Goal: Transaction & Acquisition: Purchase product/service

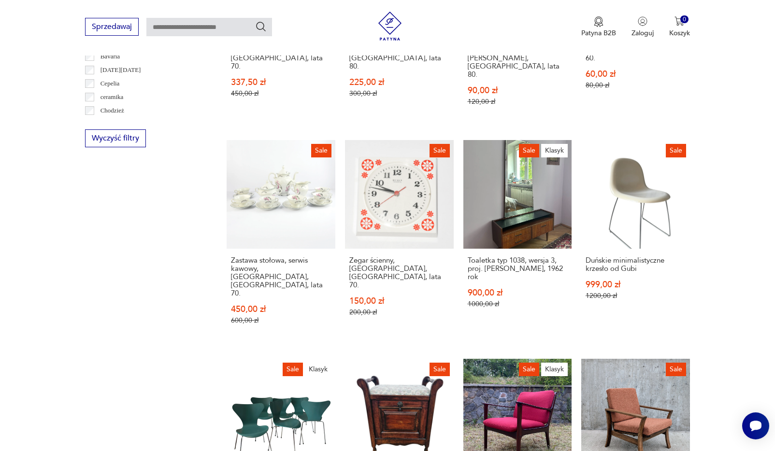
click at [574, 161] on div "Sale Opryskiwacz z bakelitu, lata 60., Niemcy, w pełni sprawny. 62,00 zł 99,00 …" at bounding box center [458, 132] width 463 height 843
click at [548, 164] on link "Sale Klasyk Toaletka typ 1038, wersja 3, proj. Marian Grabiński, 1962 rok 900,0…" at bounding box center [517, 241] width 109 height 203
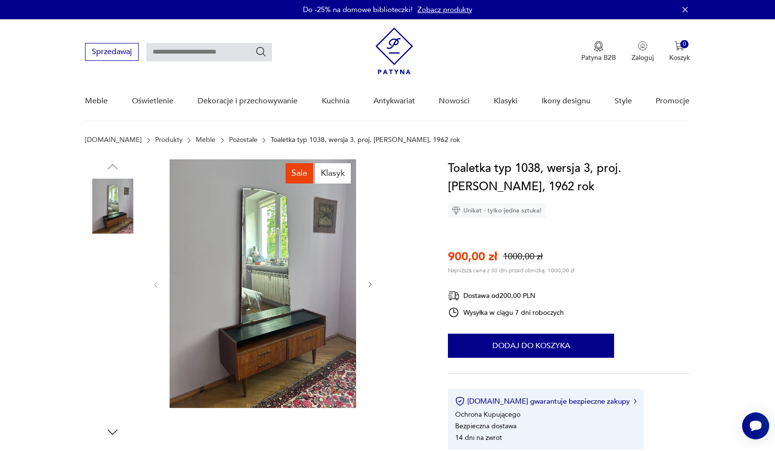
scroll to position [22, 0]
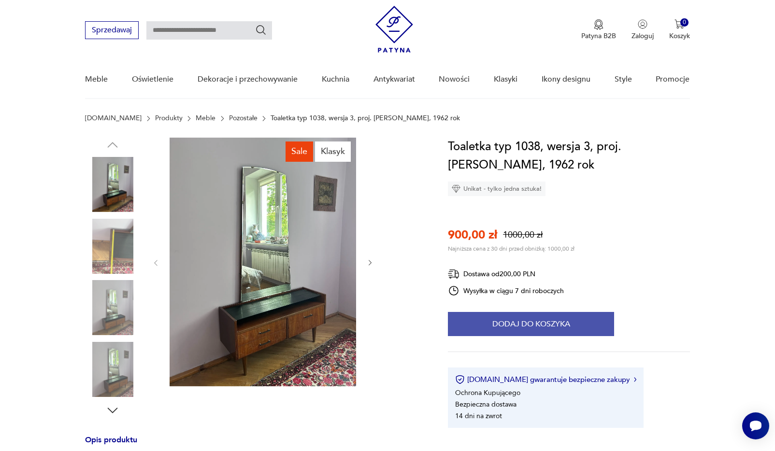
click at [536, 328] on button "Dodaj do koszyka" at bounding box center [531, 324] width 166 height 24
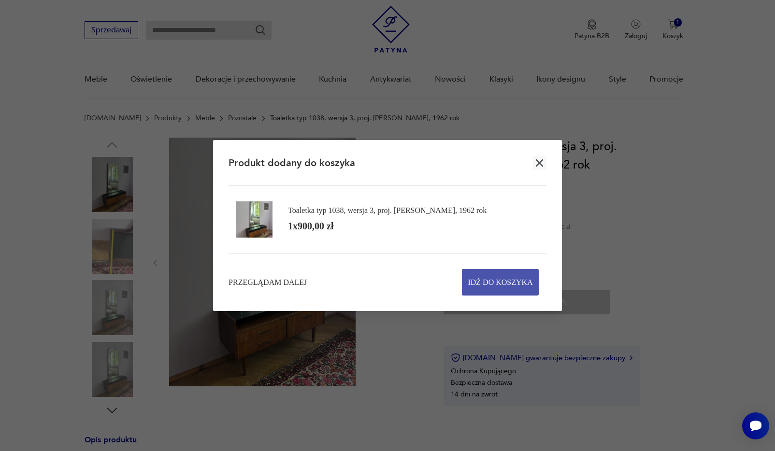
click at [507, 283] on span "Idź do koszyka" at bounding box center [500, 283] width 65 height 26
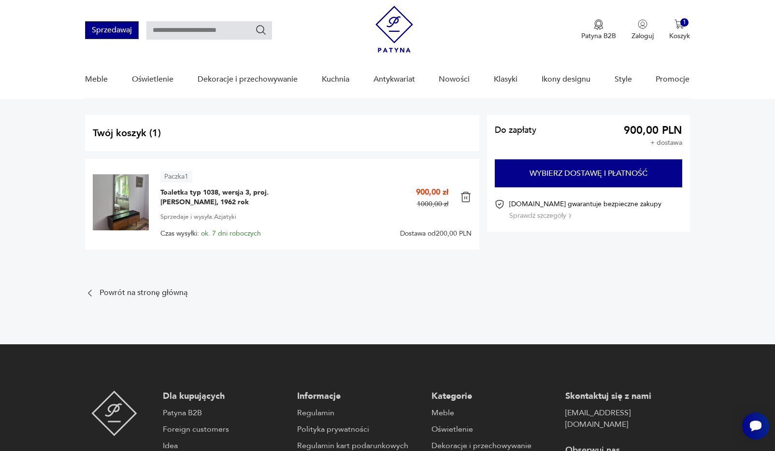
click at [117, 24] on button "Sprzedawaj" at bounding box center [112, 30] width 54 height 18
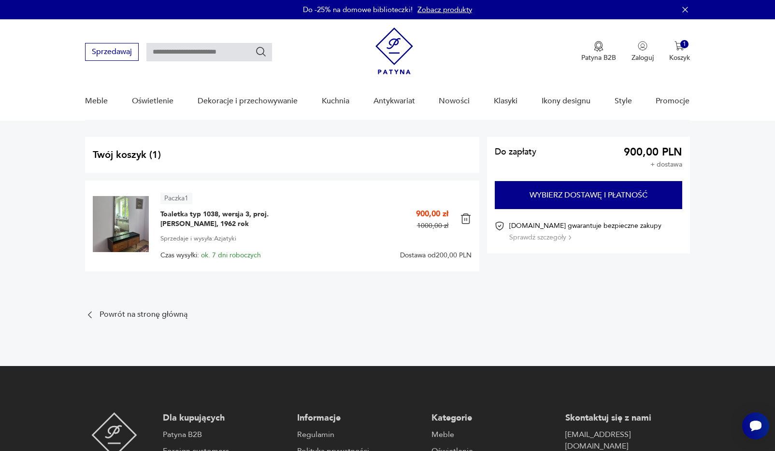
click at [400, 49] on img at bounding box center [394, 51] width 38 height 47
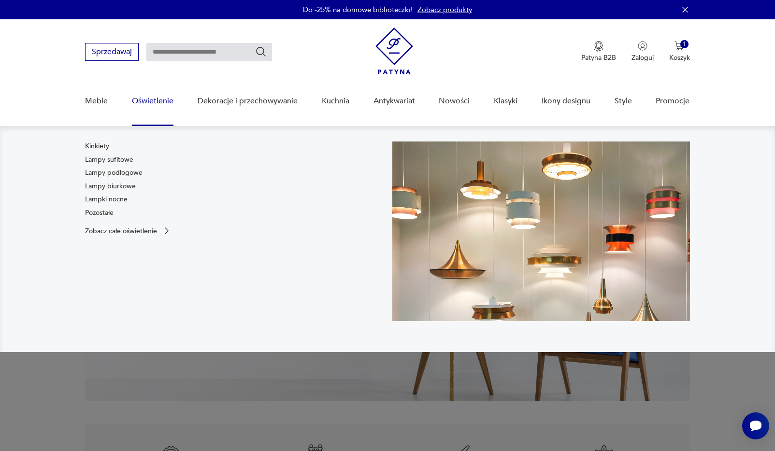
click at [169, 103] on link "Oświetlenie" at bounding box center [153, 101] width 42 height 37
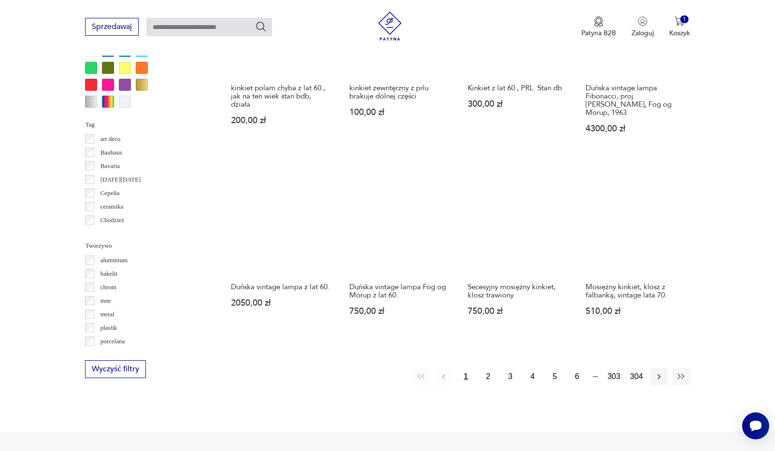
scroll to position [880, 0]
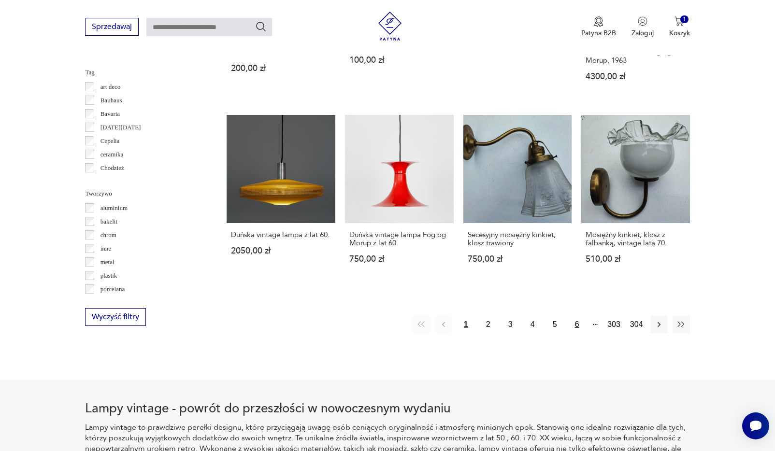
click at [578, 316] on button "6" at bounding box center [576, 324] width 17 height 17
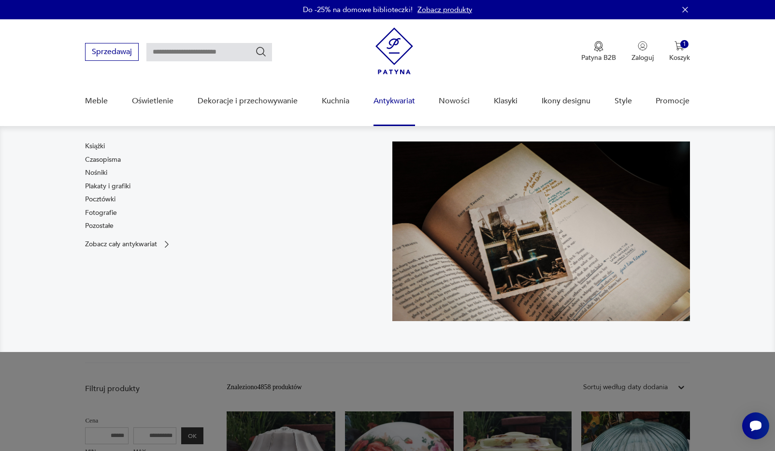
click at [402, 104] on link "Antykwariat" at bounding box center [395, 101] width 42 height 37
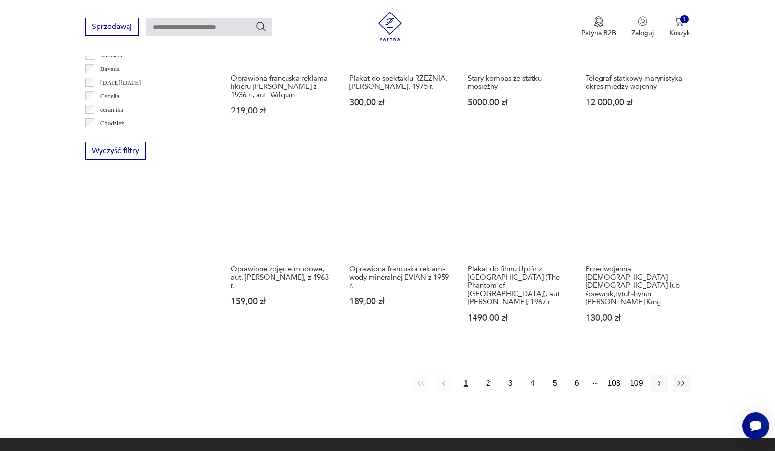
scroll to position [1007, 0]
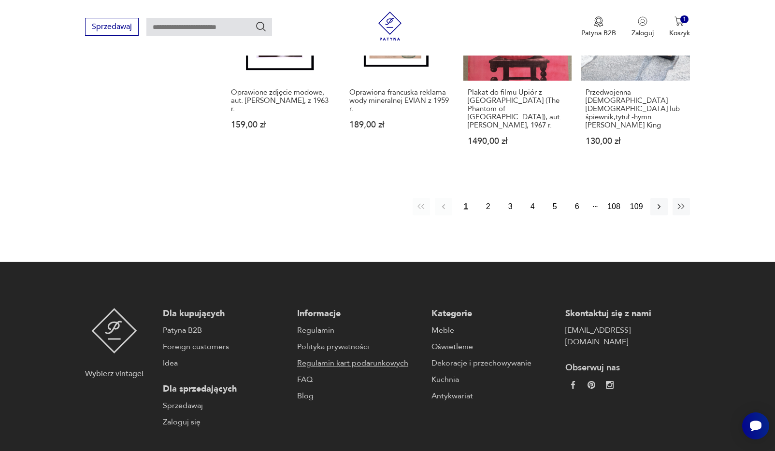
click at [350, 358] on link "Regulamin kart podarunkowych" at bounding box center [359, 364] width 125 height 12
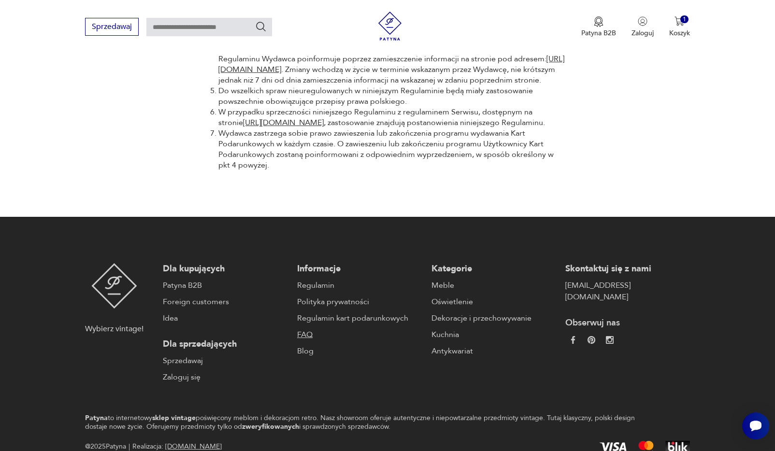
scroll to position [1631, 0]
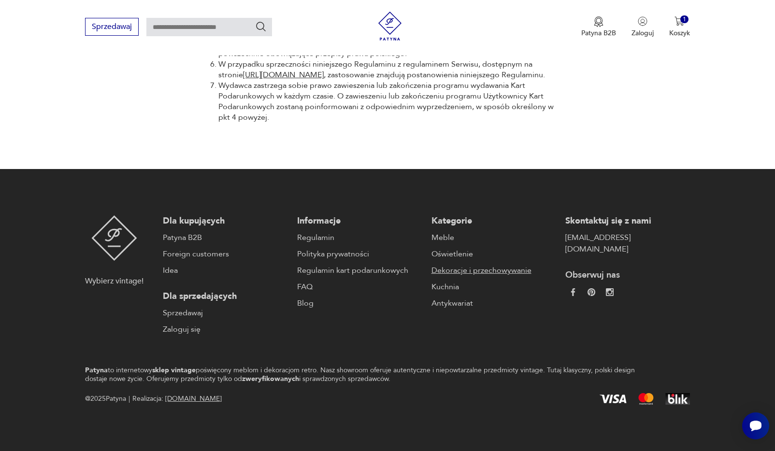
click at [451, 272] on link "Dekoracje i przechowywanie" at bounding box center [494, 271] width 125 height 12
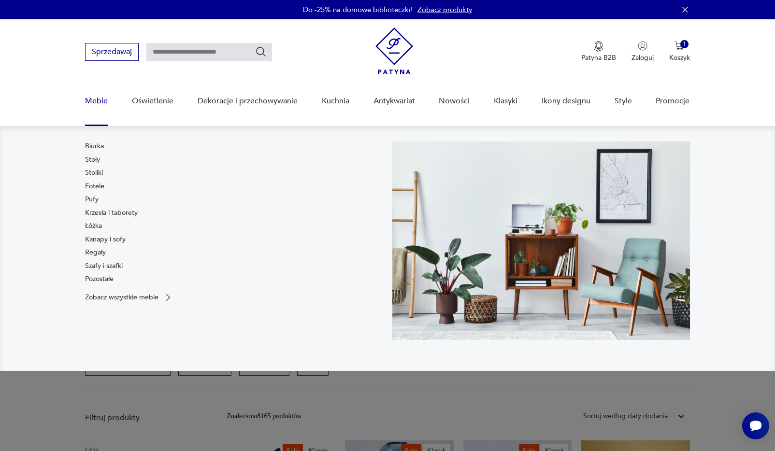
click at [106, 100] on link "Meble" at bounding box center [96, 101] width 23 height 37
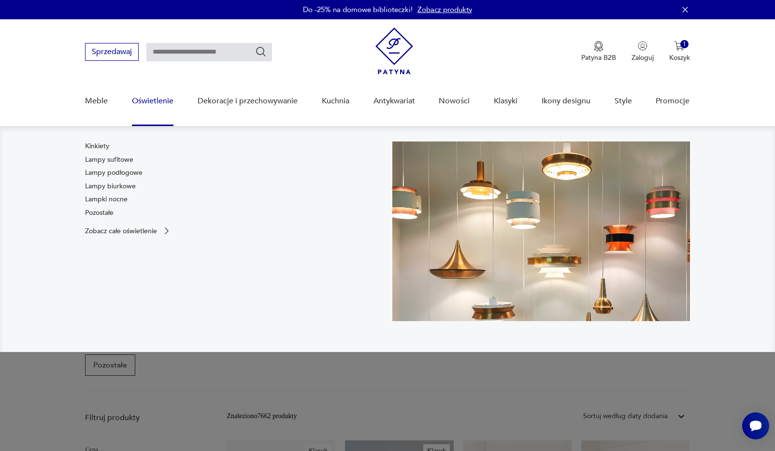
click at [163, 96] on link "Oświetlenie" at bounding box center [153, 101] width 42 height 37
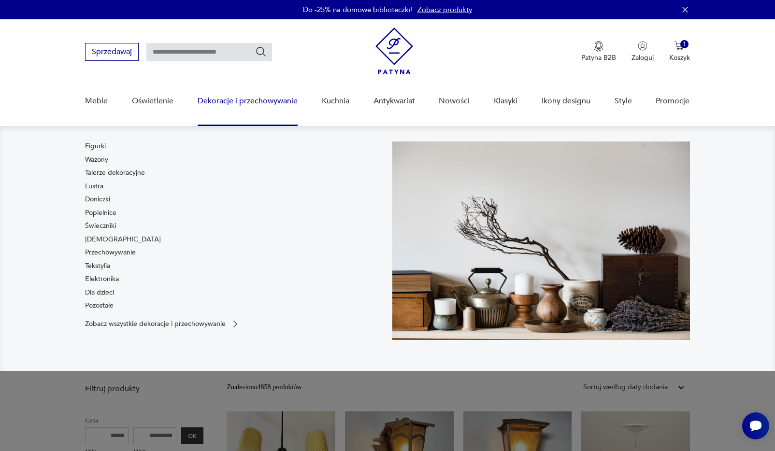
click at [226, 104] on link "Dekoracje i przechowywanie" at bounding box center [248, 101] width 100 height 37
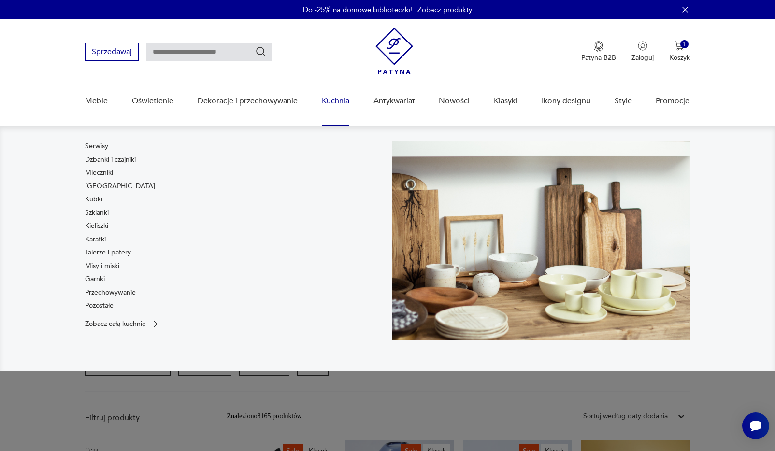
click at [332, 103] on link "Kuchnia" at bounding box center [336, 101] width 28 height 37
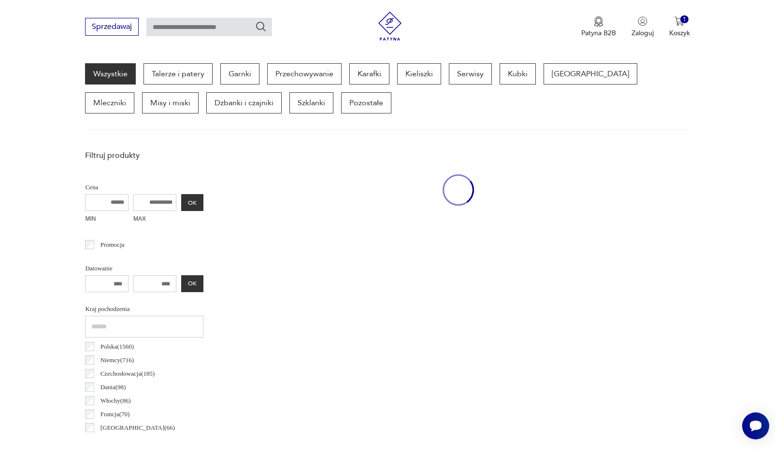
scroll to position [257, 0]
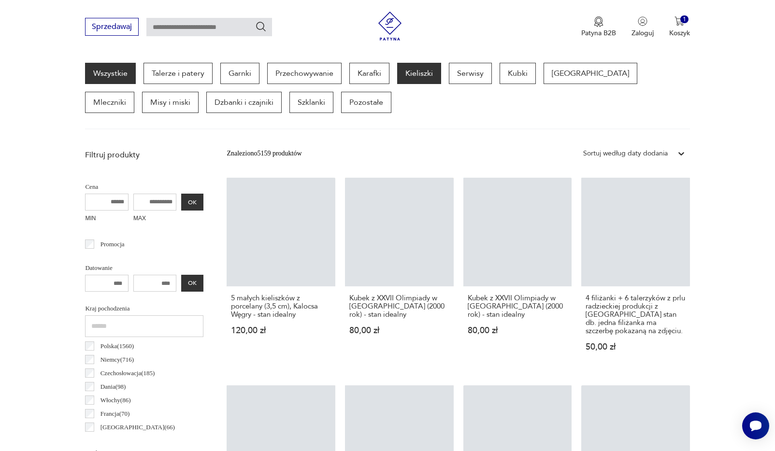
click at [414, 75] on p "Kieliszki" at bounding box center [419, 73] width 44 height 21
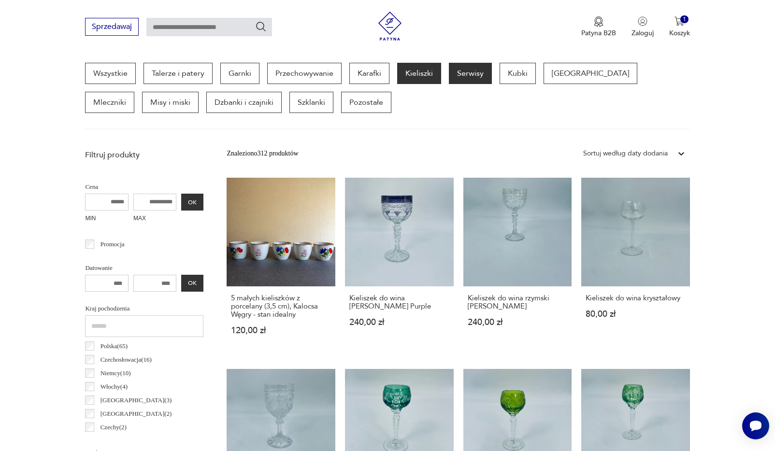
click at [479, 79] on p "Serwisy" at bounding box center [470, 73] width 43 height 21
